Goal: Task Accomplishment & Management: Manage account settings

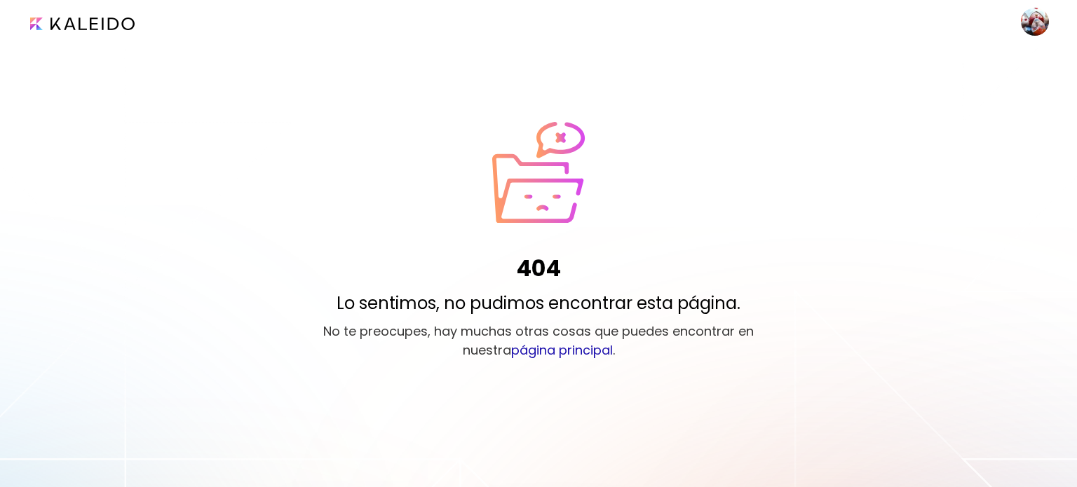
click at [62, 22] on input "image" at bounding box center [82, 24] width 104 height 13
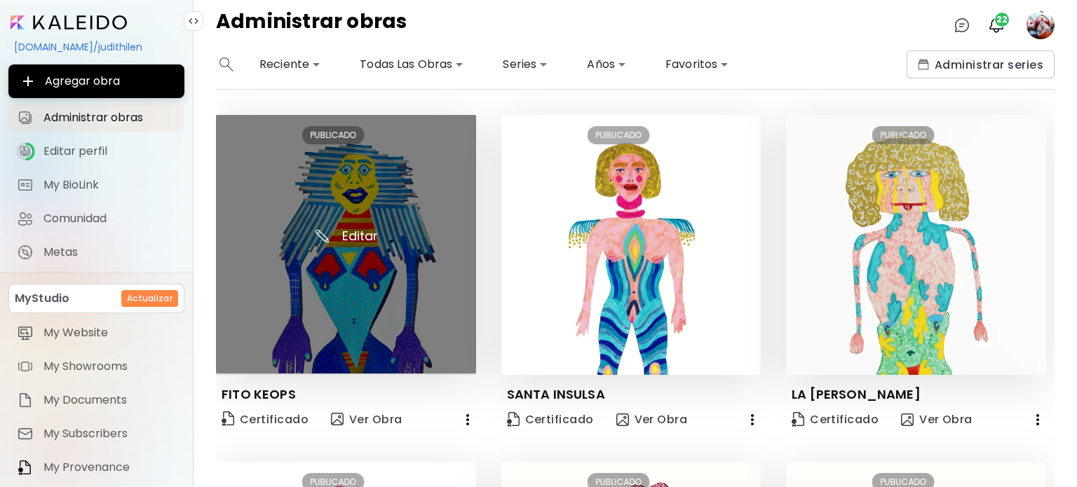
click at [335, 229] on img at bounding box center [346, 244] width 260 height 259
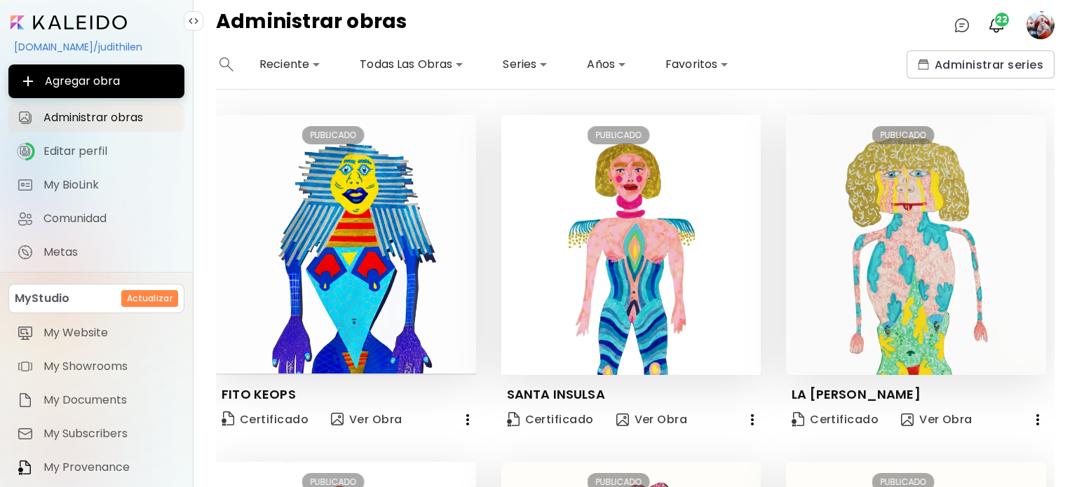
click at [413, 60] on body "**********" at bounding box center [538, 243] width 1077 height 487
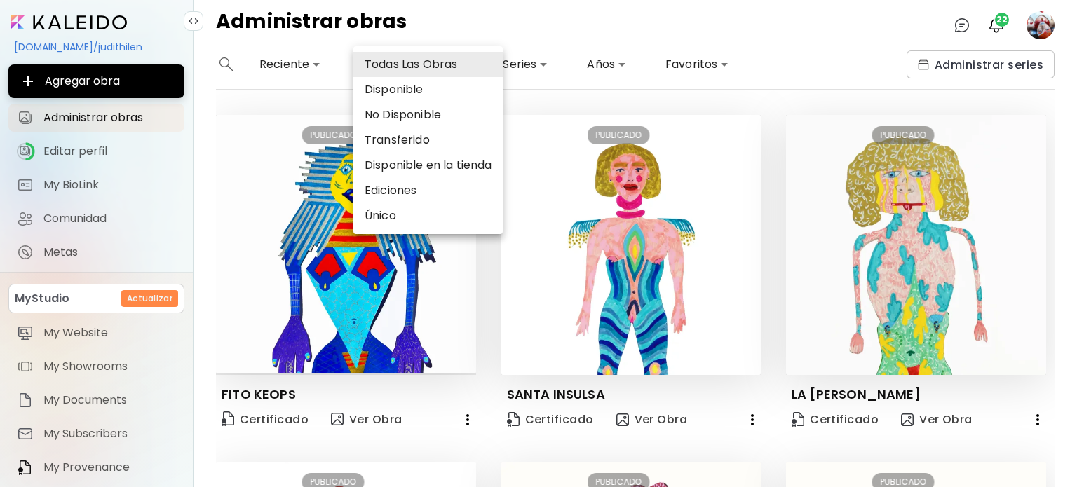
click at [526, 95] on div at bounding box center [538, 243] width 1077 height 487
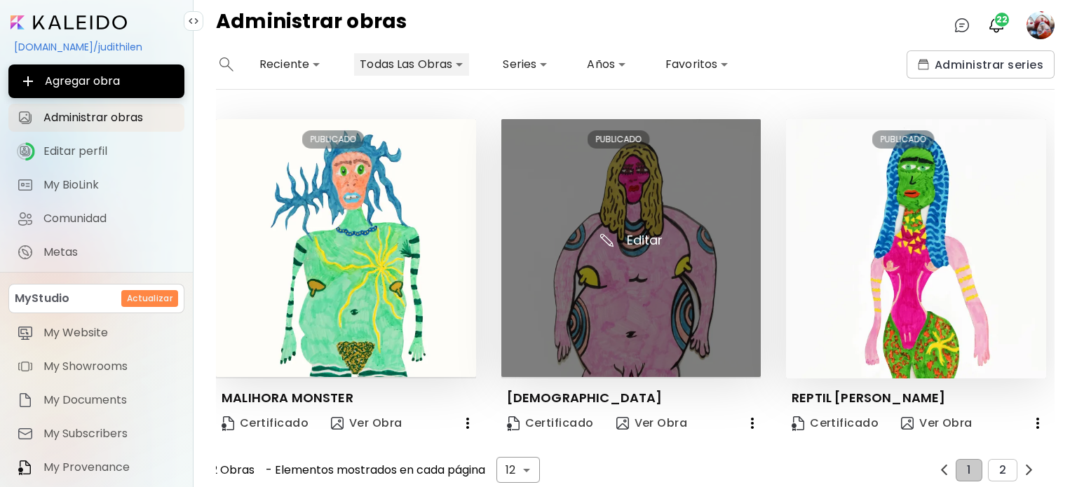
scroll to position [1055, 0]
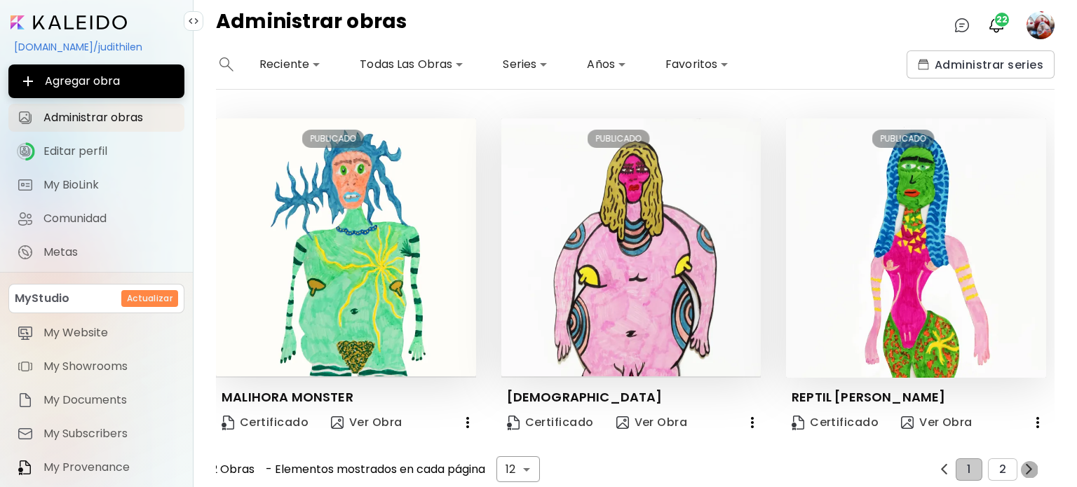
click at [1024, 464] on img "button" at bounding box center [1028, 469] width 11 height 11
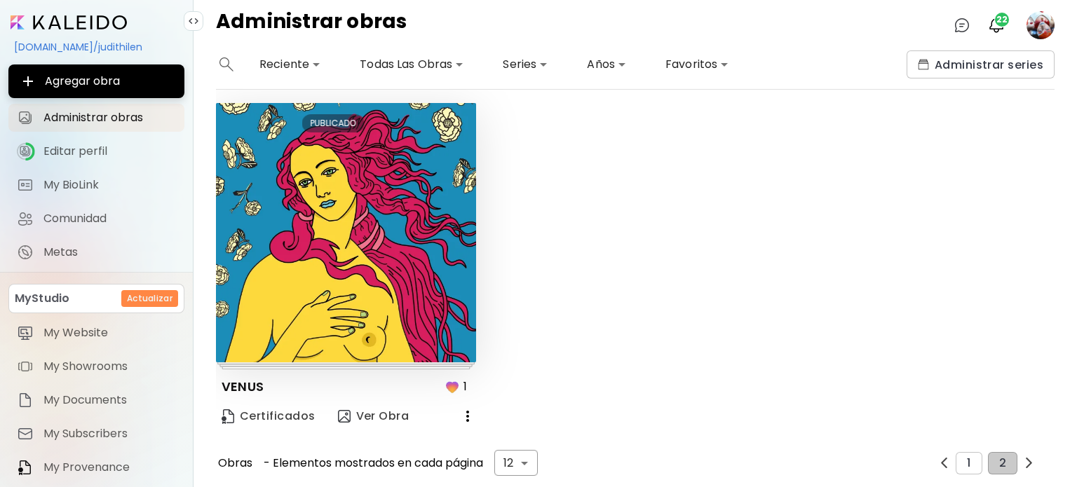
click at [935, 456] on button "button" at bounding box center [944, 463] width 18 height 18
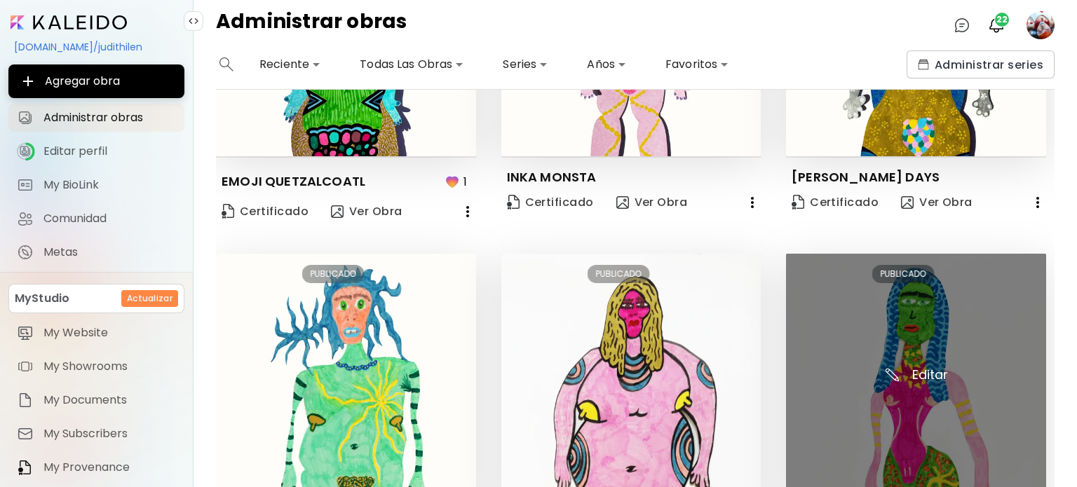
scroll to position [1055, 0]
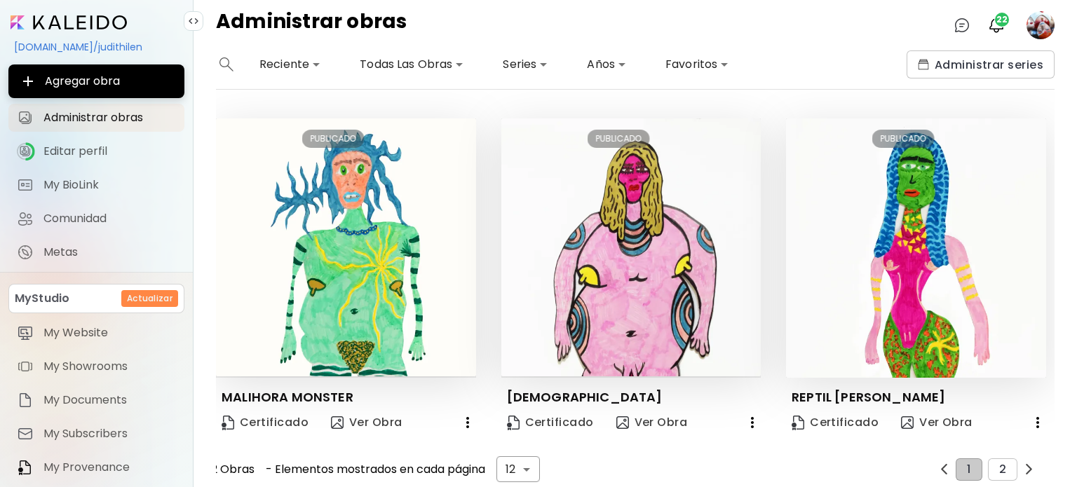
click at [532, 449] on body "**********" at bounding box center [538, 243] width 1077 height 487
click at [715, 461] on div at bounding box center [538, 243] width 1077 height 487
click at [1020, 461] on button "button" at bounding box center [1029, 470] width 18 height 18
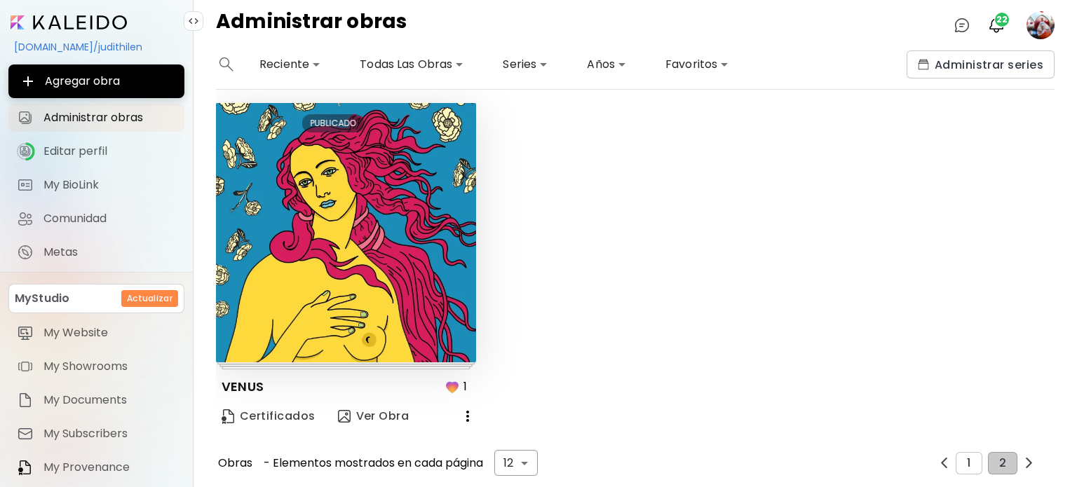
click at [941, 464] on button "button" at bounding box center [944, 463] width 18 height 18
